Goal: Information Seeking & Learning: Learn about a topic

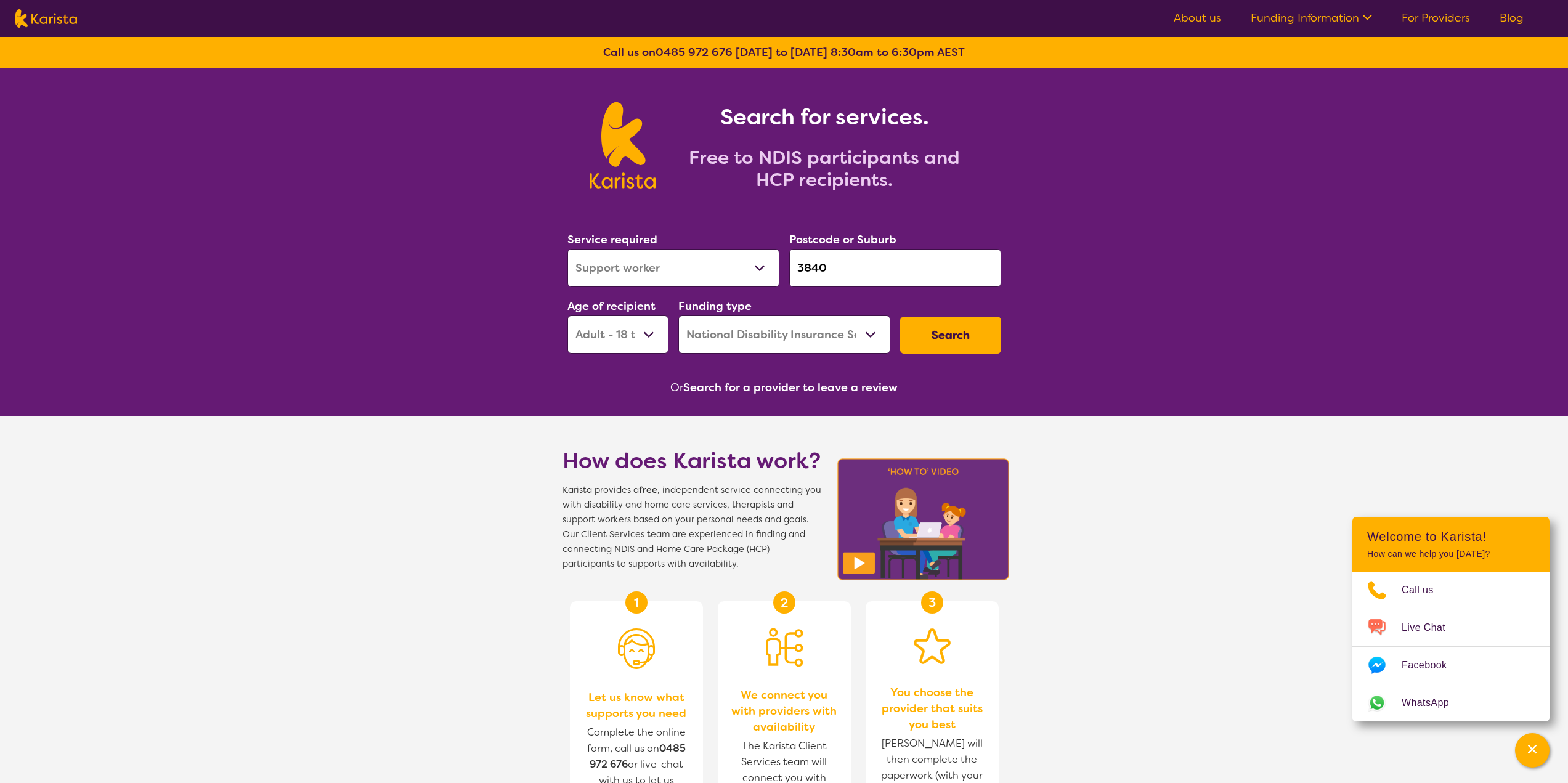
select select "Support worker"
select select "AD"
select select "NDIS"
drag, startPoint x: 802, startPoint y: 273, endPoint x: 764, endPoint y: 271, distance: 38.1
click at [764, 271] on div "Service required Allied Health Assistant Assessment ([MEDICAL_DATA] or [MEDICAL…" at bounding box center [784, 292] width 444 height 133
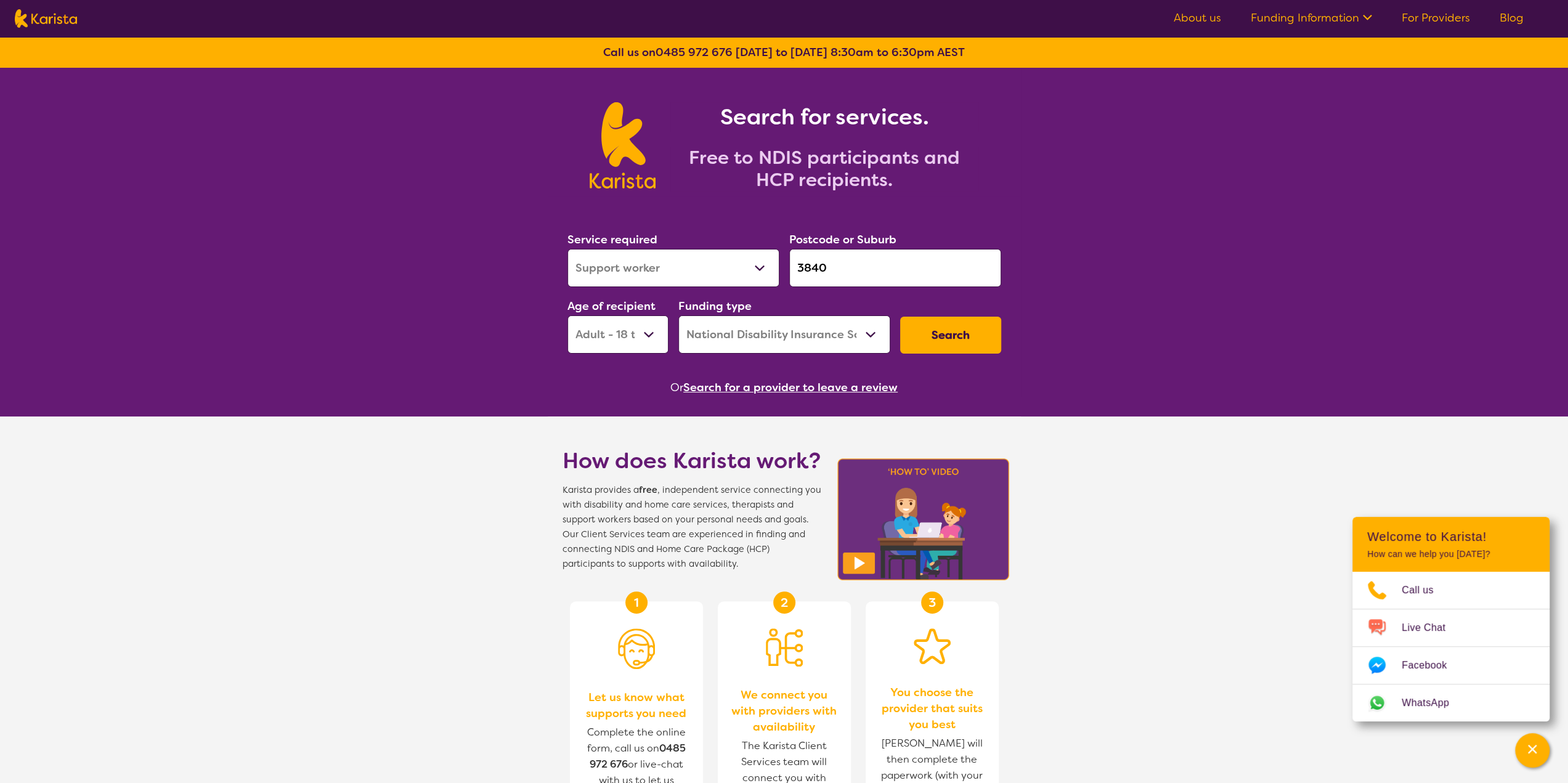
paste input "451"
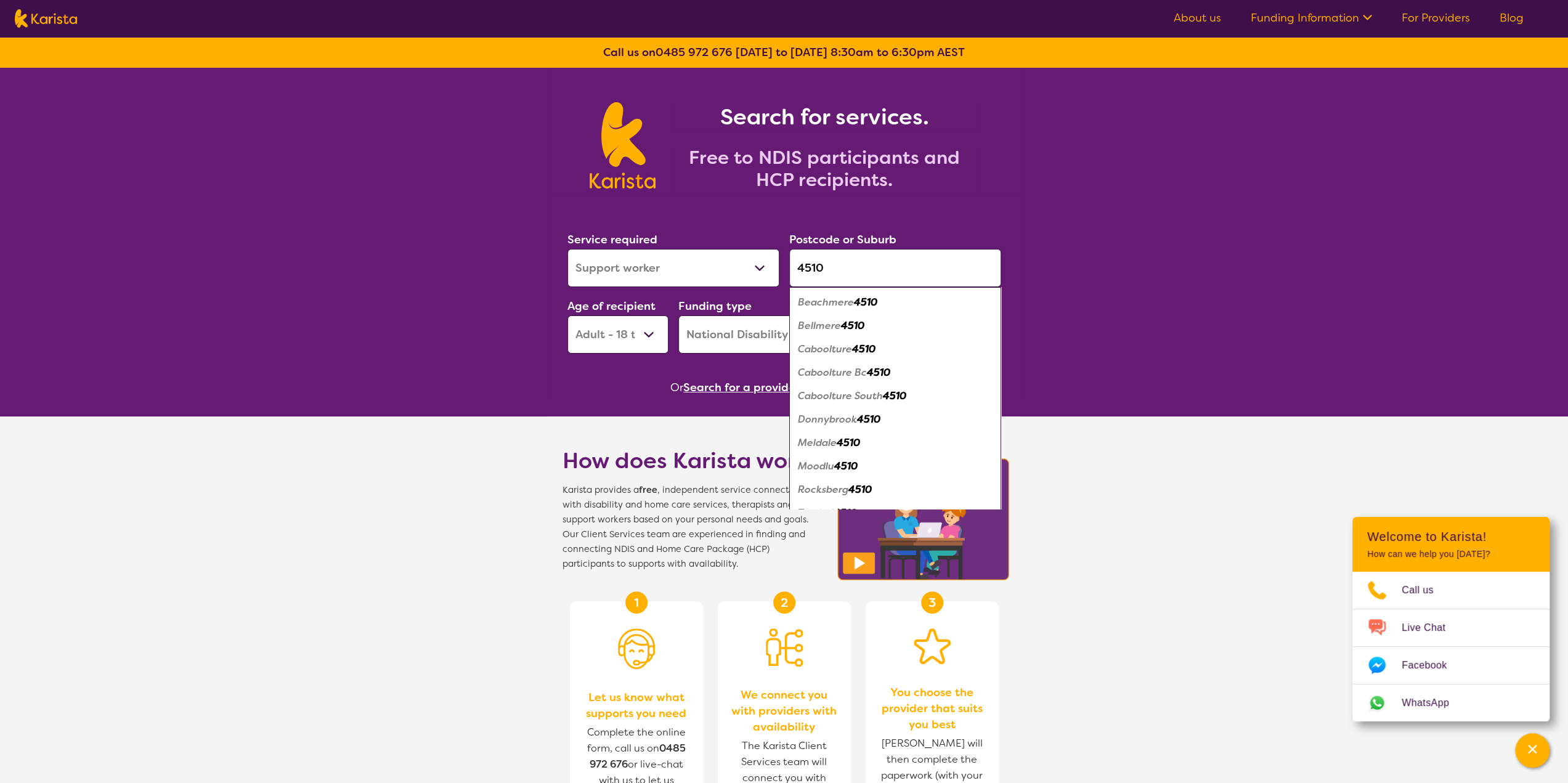
type input "4510"
click at [828, 332] on div "Bellmere 4510" at bounding box center [896, 326] width 200 height 23
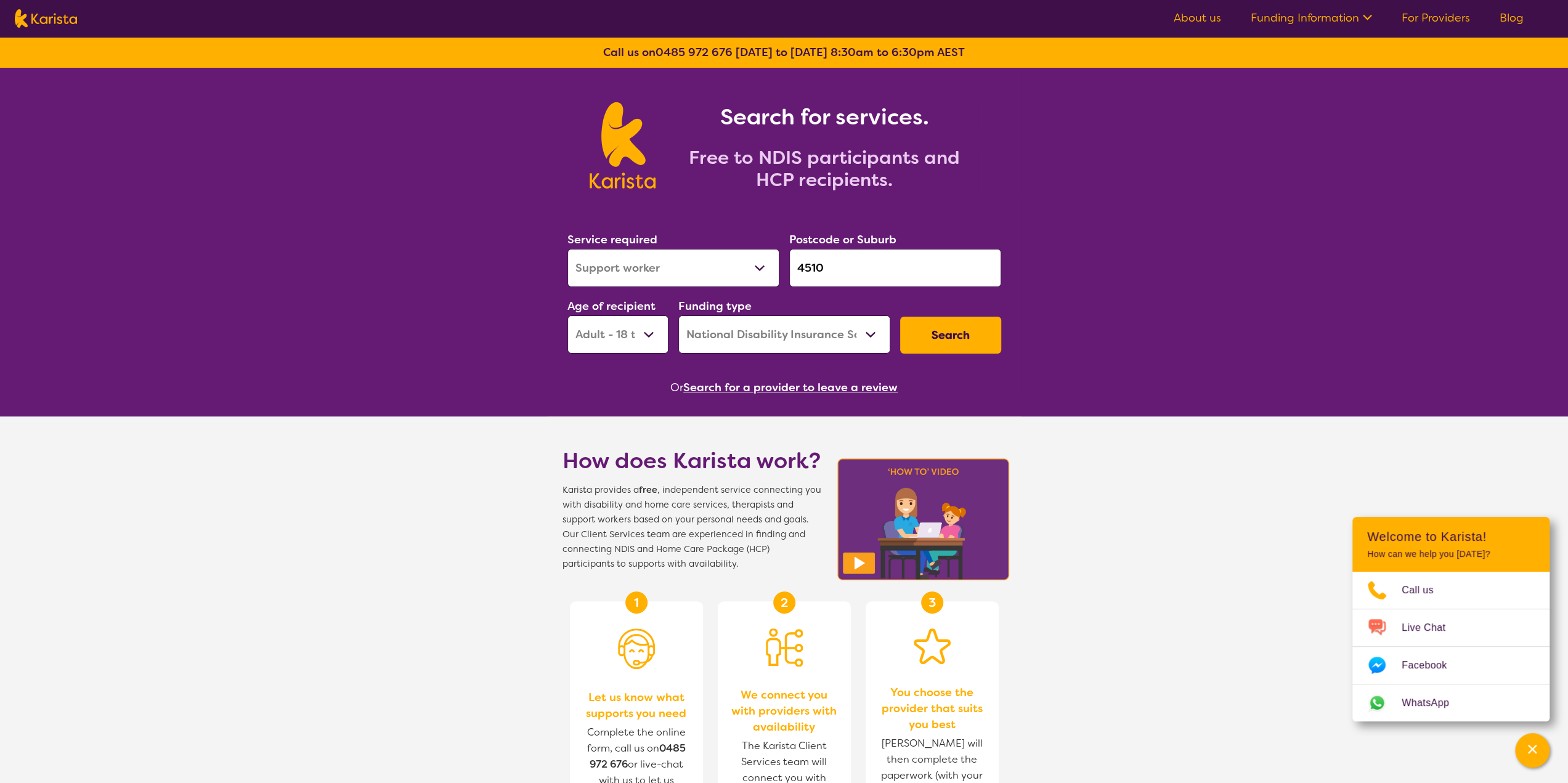
click at [828, 332] on select "Home Care Package (HCP) National Disability Insurance Scheme (NDIS) I don't know" at bounding box center [784, 334] width 212 height 38
select select "HCP"
click at [678, 315] on select "Home Care Package (HCP) National Disability Insurance Scheme (NDIS) I don't know" at bounding box center [784, 334] width 212 height 38
click at [721, 262] on select "Allied Health Assistant Assessment ([MEDICAL_DATA] or [MEDICAL_DATA]) Behaviour…" at bounding box center [674, 268] width 212 height 38
select select "[MEDICAL_DATA]"
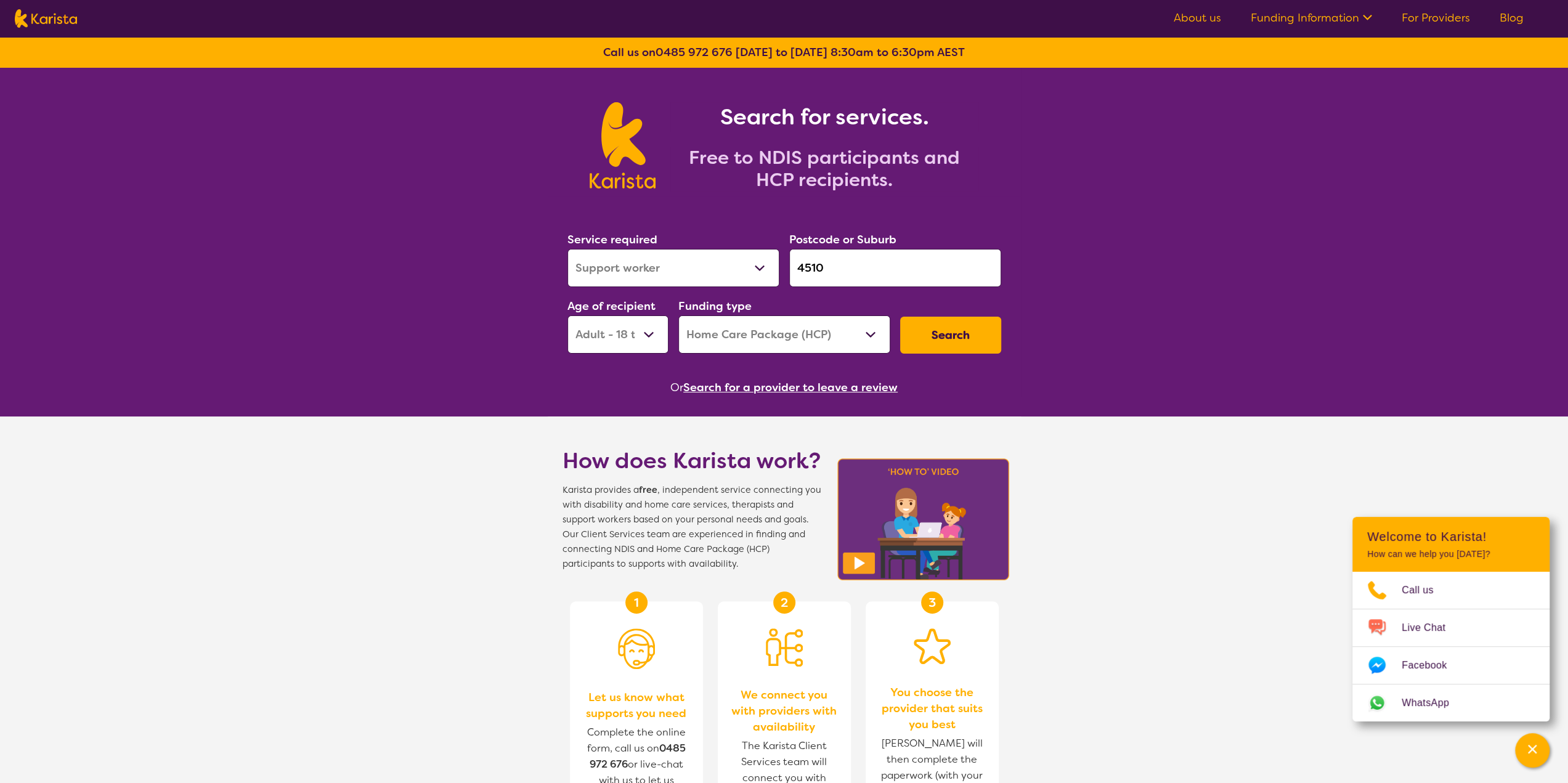
click at [568, 249] on select "Allied Health Assistant Assessment ([MEDICAL_DATA] or [MEDICAL_DATA]) Behaviour…" at bounding box center [674, 268] width 212 height 38
click at [638, 339] on select "Early Childhood - 0 to 9 Child - 10 to 11 Adolescent - 12 to 17 Adult - 18 to 6…" at bounding box center [618, 334] width 101 height 38
select select "AG"
click at [568, 315] on select "Early Childhood - 0 to 9 Child - 10 to 11 Adolescent - 12 to 17 Adult - 18 to 6…" at bounding box center [618, 334] width 101 height 38
click at [971, 344] on button "Search" at bounding box center [951, 335] width 101 height 37
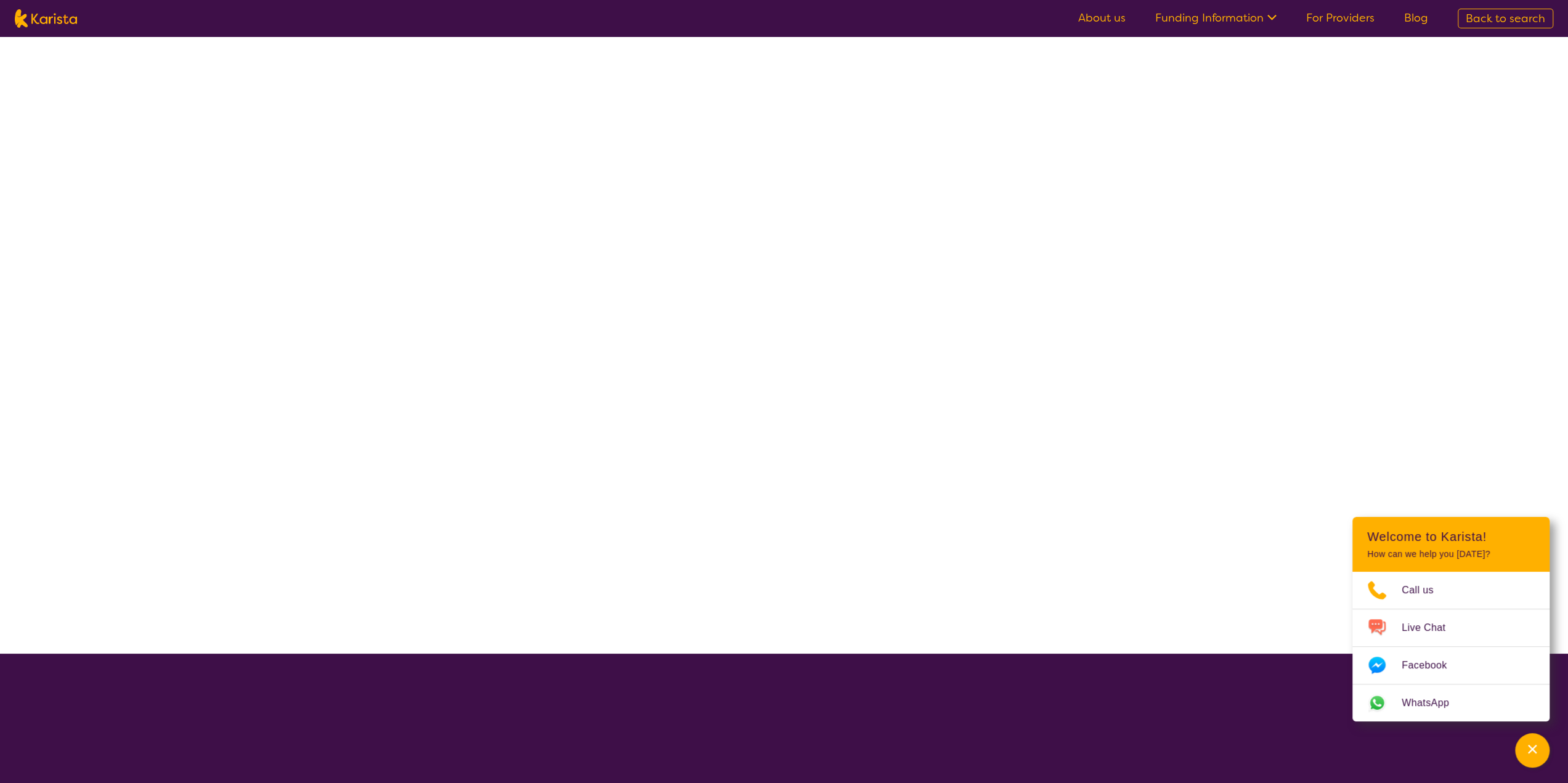
select select "HCP"
select select "[MEDICAL_DATA]"
select select "AG"
